Goal: Obtain resource: Download file/media

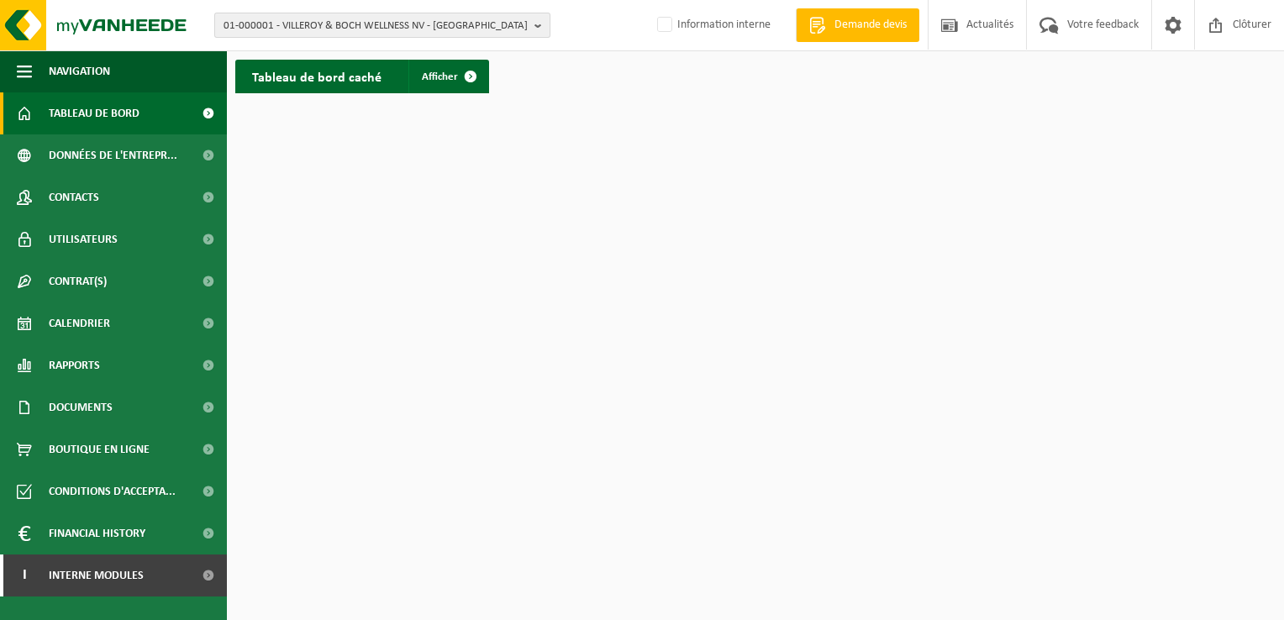
click at [540, 24] on b "button" at bounding box center [542, 25] width 15 height 24
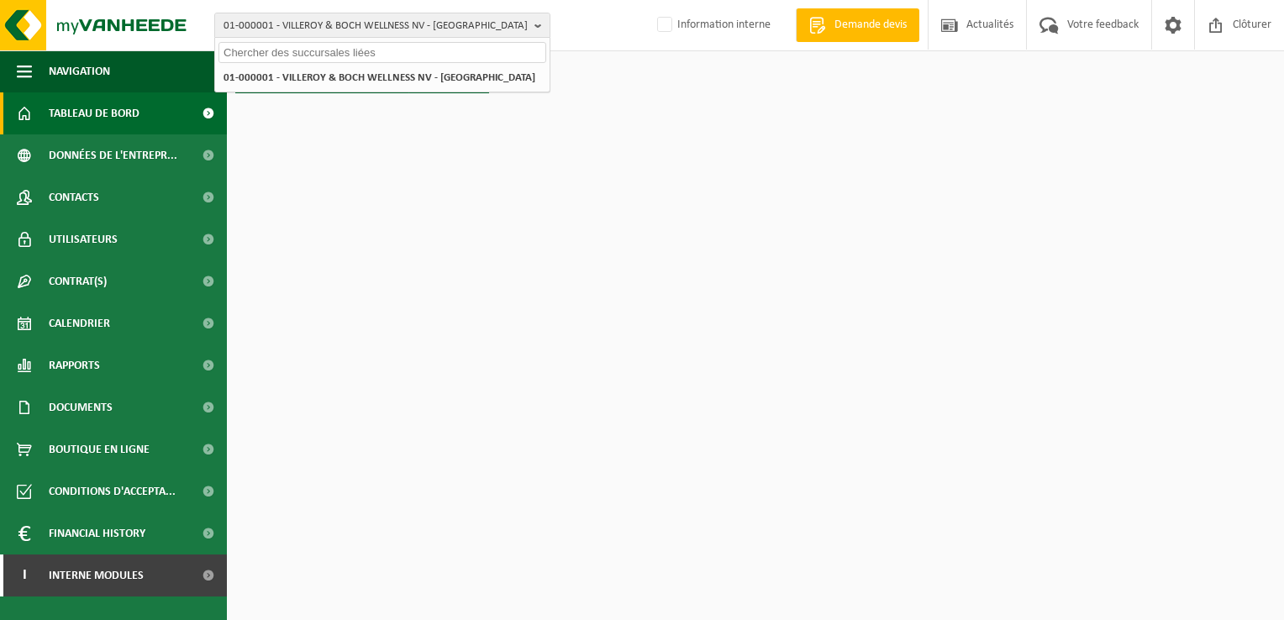
click at [236, 50] on input "text" at bounding box center [383, 52] width 328 height 21
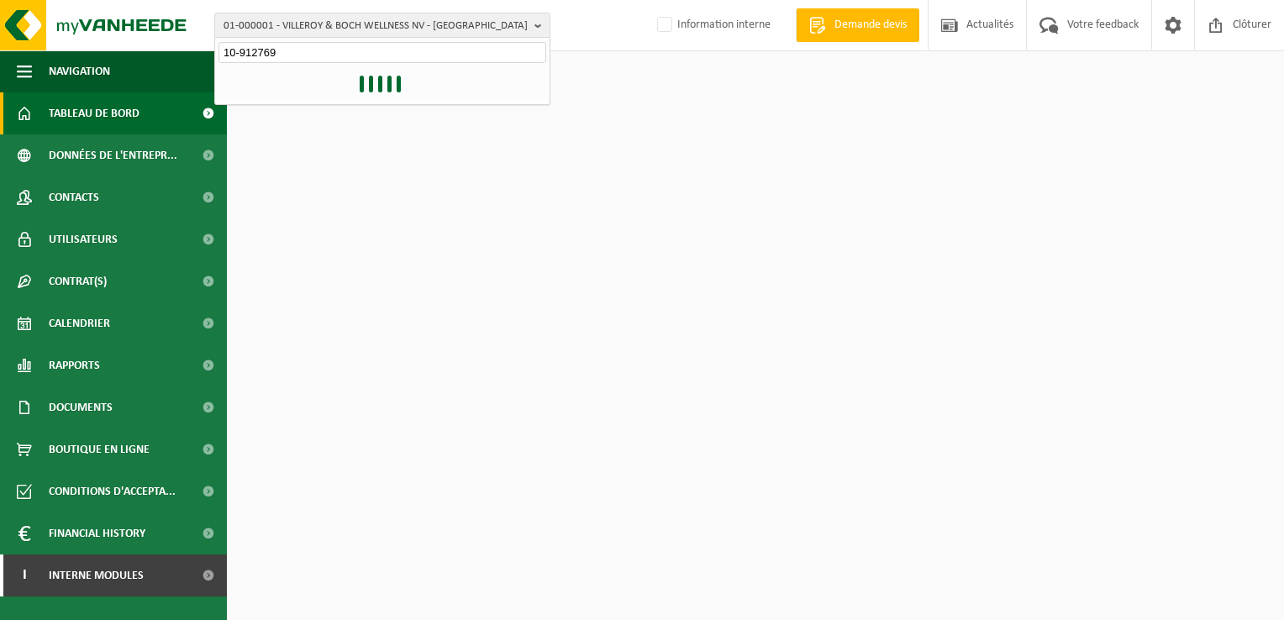
type input "10-912769"
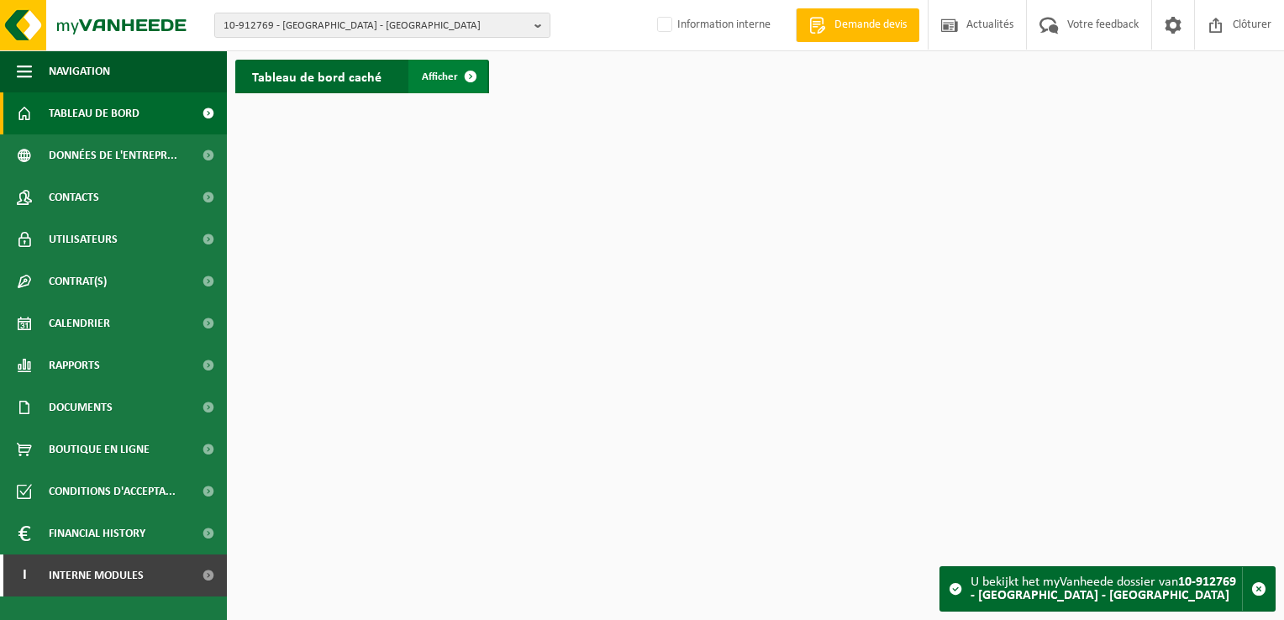
click at [465, 76] on span at bounding box center [471, 77] width 34 height 34
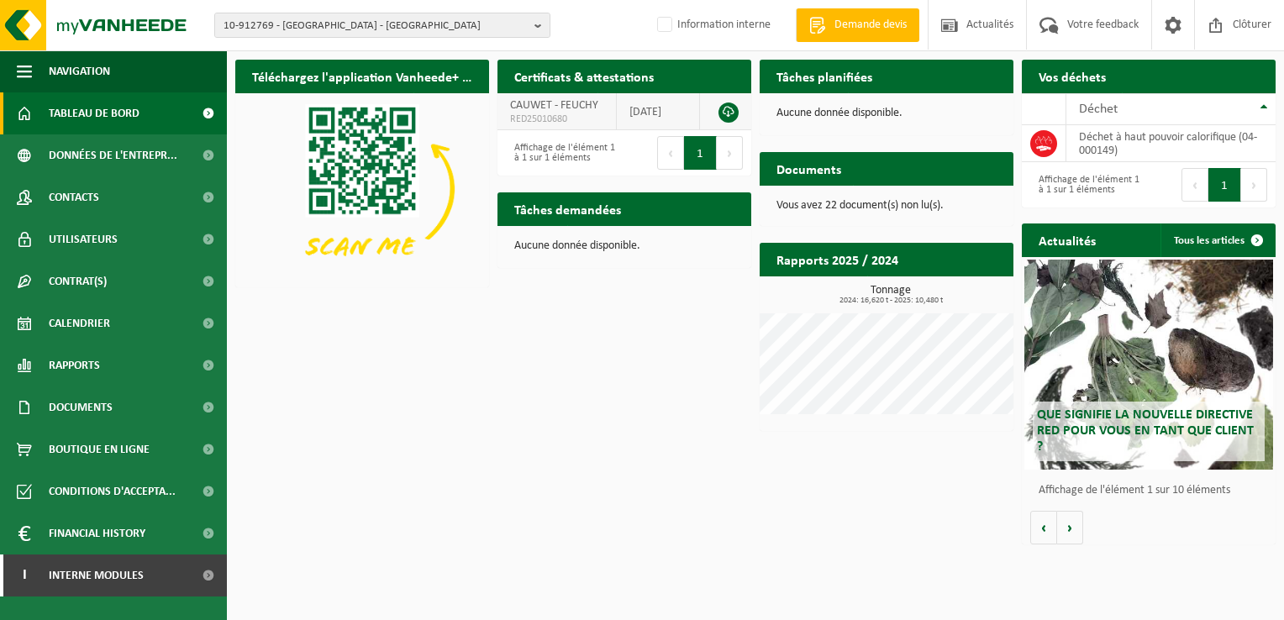
click at [731, 110] on link at bounding box center [729, 113] width 20 height 20
